Goal: Transaction & Acquisition: Purchase product/service

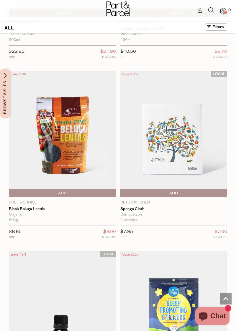
scroll to position [1397, 0]
click at [181, 148] on img at bounding box center [173, 134] width 107 height 126
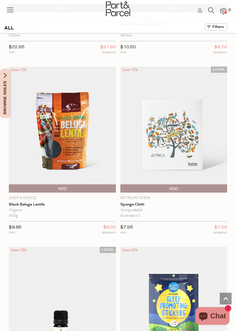
scroll to position [1421, 0]
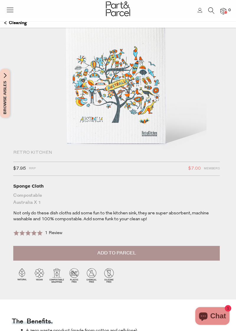
scroll to position [55, 0]
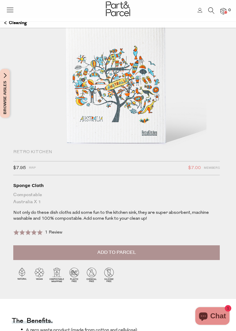
click at [181, 252] on button "Add to Parcel" at bounding box center [116, 252] width 206 height 15
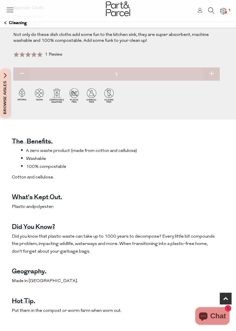
scroll to position [233, 0]
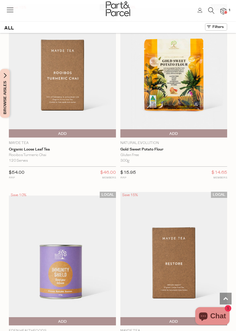
scroll to position [3994, 0]
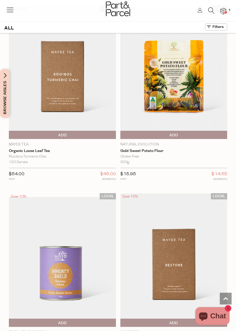
click at [174, 103] on img at bounding box center [173, 72] width 107 height 126
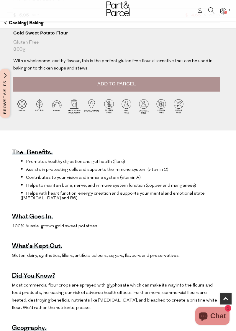
scroll to position [201, 0]
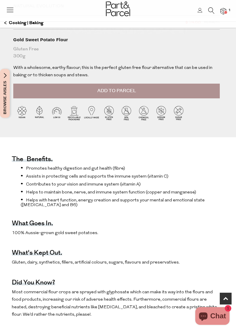
click at [190, 90] on button "Add to Parcel" at bounding box center [116, 91] width 206 height 15
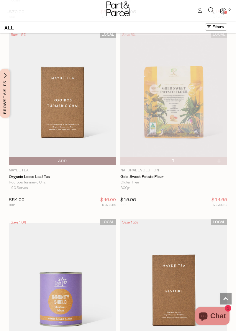
scroll to position [3968, 0]
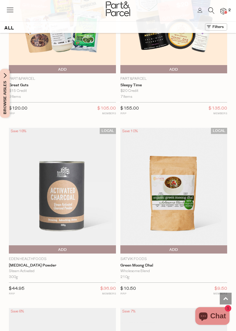
scroll to position [4617, 0]
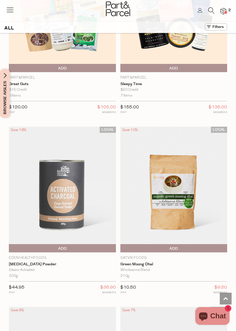
click at [174, 208] on img at bounding box center [173, 190] width 107 height 126
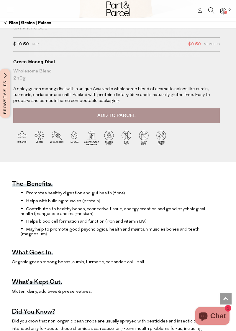
scroll to position [178, 0]
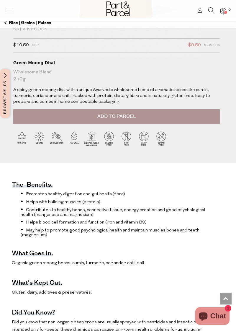
click at [179, 118] on button "Add to Parcel" at bounding box center [116, 116] width 206 height 15
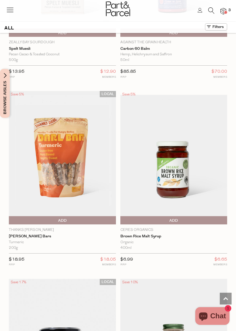
scroll to position [2277, 0]
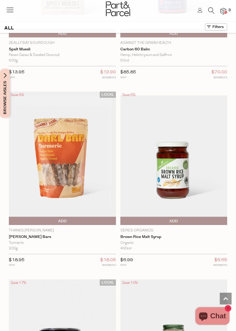
click at [97, 219] on span "Add To Parcel" at bounding box center [62, 221] width 104 height 9
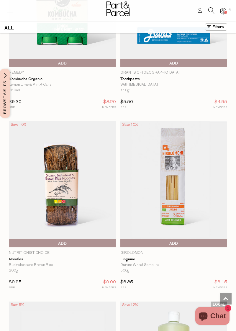
scroll to position [3878, 0]
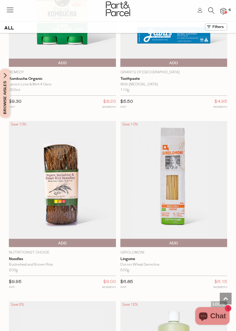
click at [89, 239] on span "Add To Parcel" at bounding box center [62, 243] width 104 height 9
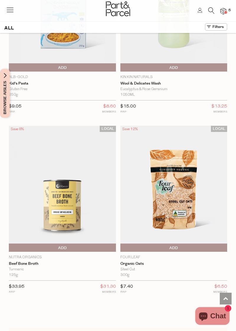
scroll to position [4236, 0]
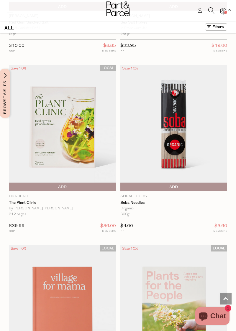
scroll to position [8438, 0]
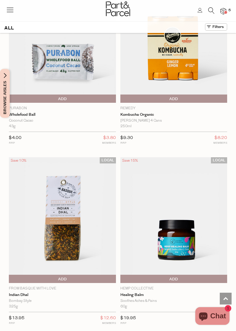
scroll to position [9607, 0]
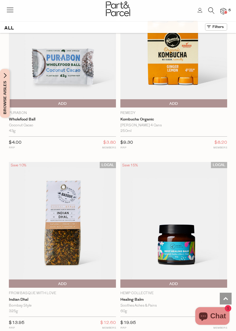
click at [103, 280] on span "Add To Parcel" at bounding box center [62, 284] width 104 height 9
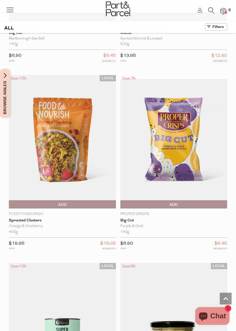
scroll to position [11682, 0]
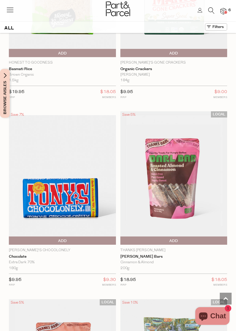
scroll to position [17243, 0]
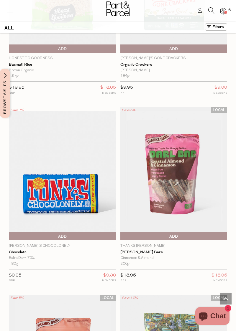
click at [197, 232] on span "Add To Parcel" at bounding box center [174, 236] width 104 height 9
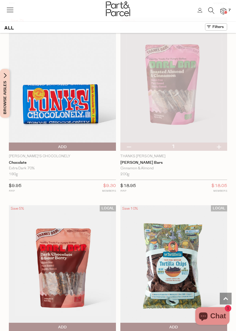
click at [101, 323] on span "Add To Parcel" at bounding box center [62, 327] width 104 height 9
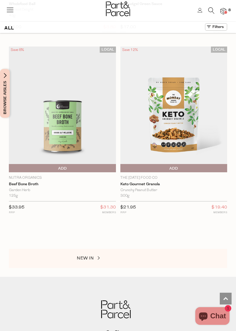
scroll to position [17854, 0]
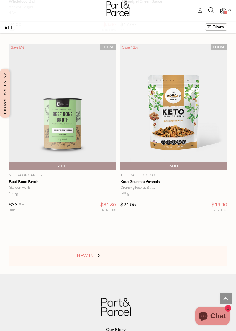
click at [103, 252] on link "NEW IN" at bounding box center [106, 256] width 59 height 8
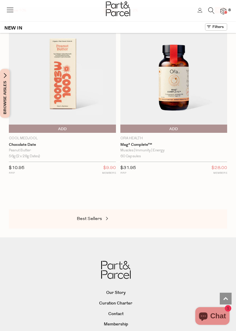
scroll to position [2393, 0]
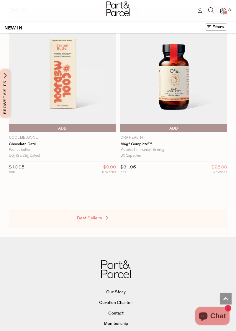
click at [108, 218] on span at bounding box center [106, 218] width 8 height 4
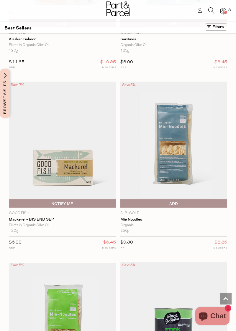
scroll to position [1403, 0]
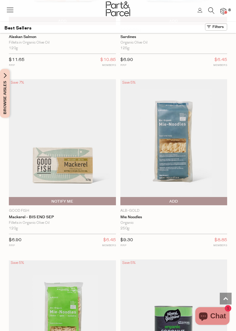
click at [189, 201] on span "Add To Parcel" at bounding box center [174, 201] width 104 height 9
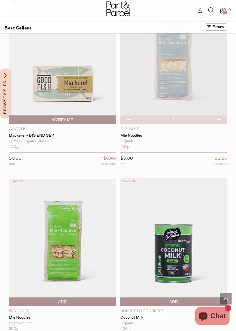
scroll to position [1487, 0]
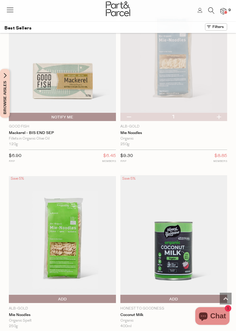
click at [100, 297] on span "Add To Parcel" at bounding box center [62, 299] width 104 height 9
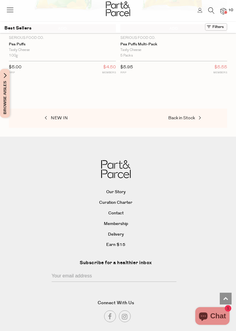
scroll to position [3566, 0]
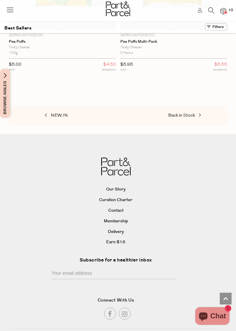
click at [225, 11] on span at bounding box center [225, 12] width 3 height 3
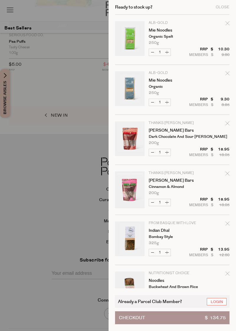
click at [227, 23] on icon "Remove Mie Noodles" at bounding box center [227, 23] width 4 height 4
type input "Add Membership"
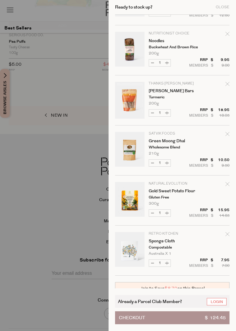
scroll to position [194, 0]
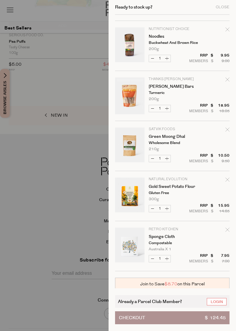
click at [228, 181] on div "Remove Gold Sweet Potato Flour" at bounding box center [227, 181] width 4 height 8
type input "Add Membership"
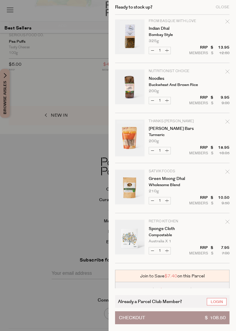
scroll to position [152, 0]
click at [228, 223] on div "Remove Sponge Cloth" at bounding box center [227, 223] width 4 height 8
type input "Add Membership"
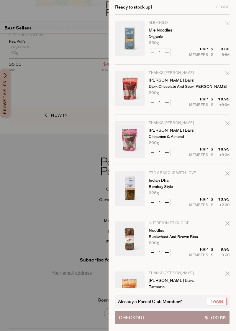
click at [225, 25] on icon "Remove Mie Noodles" at bounding box center [227, 23] width 4 height 4
type input "Add Membership"
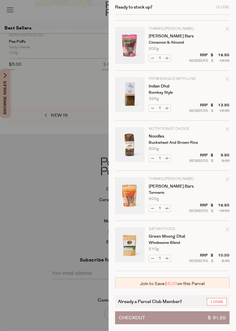
scroll to position [44, 0]
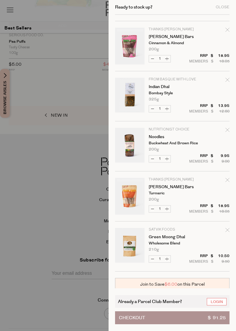
click at [227, 81] on icon "Remove Indian Dhal" at bounding box center [227, 80] width 4 height 4
type input "Add Membership"
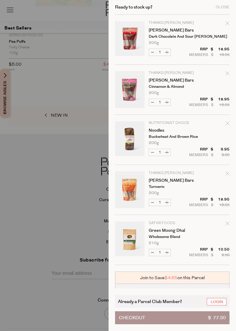
click at [226, 73] on icon "Remove Darl Bars" at bounding box center [227, 73] width 4 height 4
type input "Add Membership"
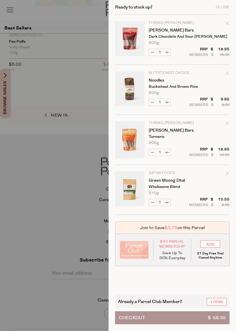
click at [219, 8] on div "Close" at bounding box center [222, 7] width 14 height 4
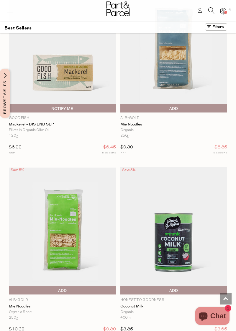
scroll to position [1495, 0]
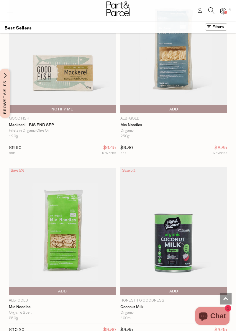
click at [223, 9] on img at bounding box center [223, 11] width 6 height 7
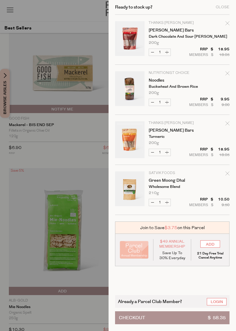
click at [200, 321] on button "Checkout $ 58.35" at bounding box center [172, 317] width 114 height 13
